Goal: Task Accomplishment & Management: Manage account settings

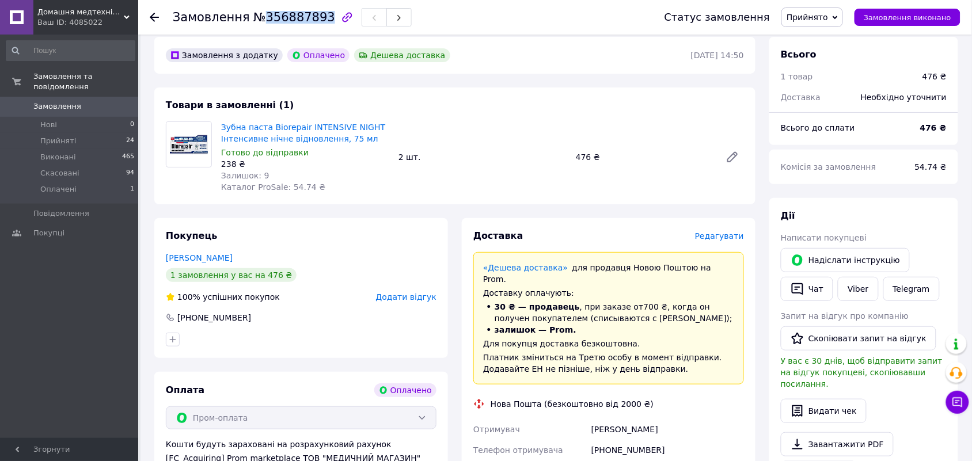
scroll to position [72, 0]
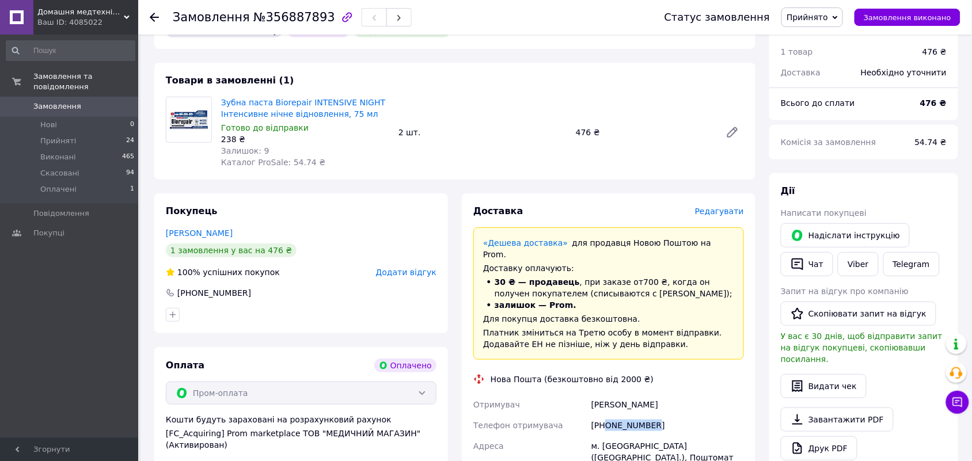
drag, startPoint x: 680, startPoint y: 410, endPoint x: 605, endPoint y: 412, distance: 74.9
click at [605, 415] on div "[PHONE_NUMBER]" at bounding box center [667, 425] width 157 height 21
copy div "0993237608"
click at [153, 14] on use at bounding box center [154, 17] width 9 height 9
